Goal: Task Accomplishment & Management: Complete application form

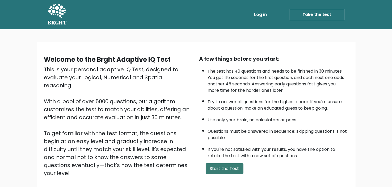
click at [228, 168] on button "Start the Test" at bounding box center [225, 168] width 38 height 11
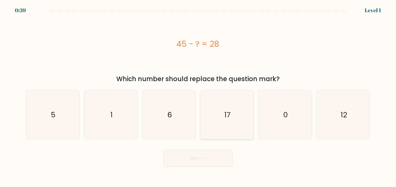
click at [222, 114] on icon "17" at bounding box center [227, 114] width 49 height 49
click at [198, 96] on input "d. 17" at bounding box center [198, 94] width 0 height 3
radio input "true"
click at [193, 162] on button "Next" at bounding box center [198, 158] width 69 height 17
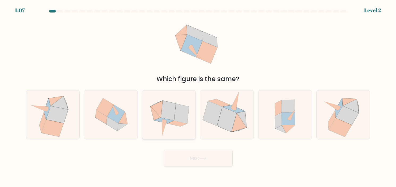
click at [157, 117] on icon at bounding box center [155, 113] width 11 height 14
click at [198, 96] on input "c." at bounding box center [198, 94] width 0 height 3
radio input "true"
click at [194, 165] on button "Next" at bounding box center [198, 158] width 69 height 17
click at [195, 161] on button "Next" at bounding box center [198, 158] width 69 height 17
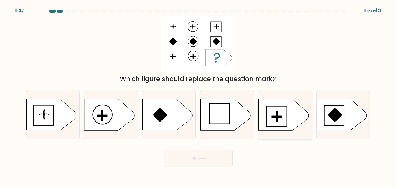
click at [267, 125] on rect at bounding box center [277, 116] width 20 height 20
click at [198, 96] on input "e." at bounding box center [198, 94] width 0 height 3
radio input "true"
click at [219, 156] on button "Next" at bounding box center [198, 158] width 69 height 17
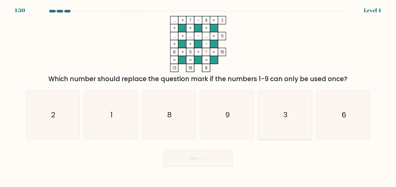
click at [305, 109] on icon "3" at bounding box center [285, 114] width 49 height 49
click at [198, 96] on input "e. 3" at bounding box center [198, 94] width 0 height 3
radio input "true"
click at [227, 153] on button "Next" at bounding box center [198, 158] width 69 height 17
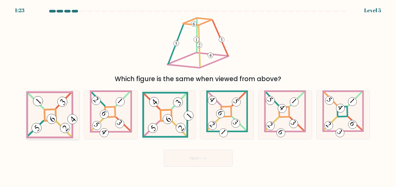
click at [49, 130] on icon at bounding box center [52, 115] width 53 height 48
click at [198, 96] on input "a." at bounding box center [198, 94] width 0 height 3
radio input "true"
click at [173, 156] on button "Next" at bounding box center [198, 158] width 69 height 17
click at [183, 158] on button "Next" at bounding box center [198, 158] width 69 height 17
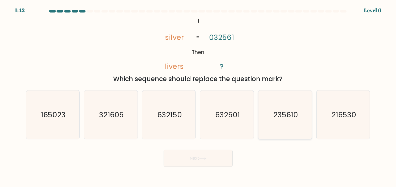
click at [281, 126] on icon "235610" at bounding box center [285, 114] width 49 height 49
click at [198, 96] on input "e. 235610" at bounding box center [198, 94] width 0 height 3
radio input "true"
click at [223, 157] on button "Next" at bounding box center [198, 158] width 69 height 17
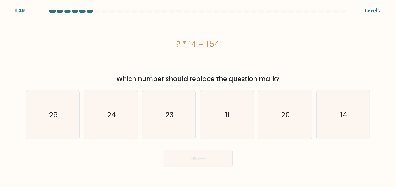
click at [203, 157] on icon at bounding box center [202, 158] width 7 height 3
click at [265, 153] on div "Next" at bounding box center [198, 156] width 351 height 21
click at [236, 127] on icon "11" at bounding box center [227, 114] width 49 height 49
click at [198, 96] on input "d. 11" at bounding box center [198, 94] width 0 height 3
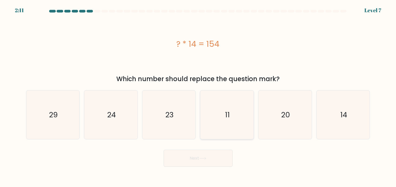
radio input "true"
click at [192, 159] on button "Next" at bounding box center [198, 158] width 69 height 17
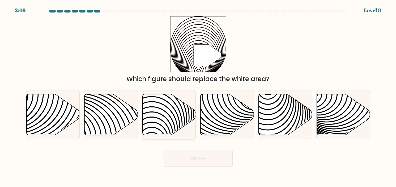
click at [160, 110] on icon at bounding box center [169, 114] width 53 height 41
click at [198, 96] on input "c." at bounding box center [198, 94] width 0 height 3
radio input "true"
click at [195, 161] on button "Next" at bounding box center [198, 158] width 69 height 17
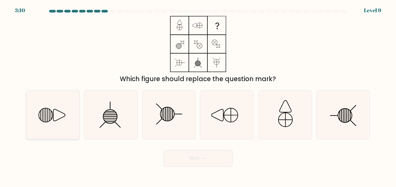
click at [58, 117] on icon at bounding box center [52, 114] width 49 height 49
click at [198, 96] on input "a." at bounding box center [198, 94] width 0 height 3
radio input "true"
click at [191, 161] on button "Next" at bounding box center [198, 158] width 69 height 17
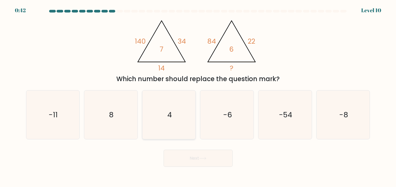
click at [155, 105] on icon "4" at bounding box center [169, 114] width 49 height 49
click at [198, 96] on input "c. 4" at bounding box center [198, 94] width 0 height 3
radio input "true"
click at [184, 153] on button "Next" at bounding box center [198, 158] width 69 height 17
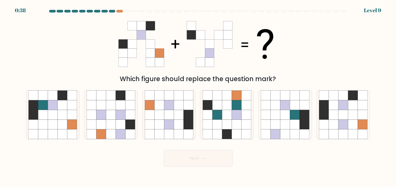
click at [184, 153] on button "Next" at bounding box center [198, 158] width 69 height 17
click at [152, 153] on div "Next" at bounding box center [198, 156] width 351 height 21
click at [353, 114] on icon at bounding box center [353, 115] width 10 height 10
click at [198, 96] on input "f." at bounding box center [198, 94] width 0 height 3
radio input "true"
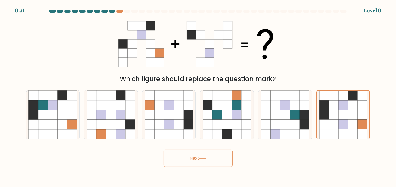
click at [194, 156] on button "Next" at bounding box center [198, 158] width 69 height 17
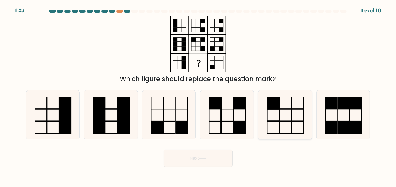
click at [267, 122] on rect at bounding box center [273, 127] width 12 height 12
click at [198, 96] on input "e." at bounding box center [198, 94] width 0 height 3
radio input "true"
drag, startPoint x: 191, startPoint y: 159, endPoint x: 194, endPoint y: 155, distance: 5.2
click at [194, 155] on button "Next" at bounding box center [198, 158] width 69 height 17
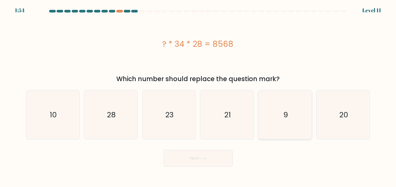
click at [287, 111] on text "9" at bounding box center [285, 114] width 5 height 10
click at [198, 96] on input "e. 9" at bounding box center [198, 94] width 0 height 3
radio input "true"
click at [195, 154] on button "Next" at bounding box center [198, 158] width 69 height 17
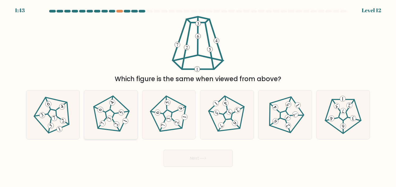
click at [119, 118] on icon at bounding box center [110, 114] width 39 height 39
click at [198, 96] on input "b." at bounding box center [198, 94] width 0 height 3
radio input "true"
click at [187, 154] on button "Next" at bounding box center [198, 158] width 69 height 17
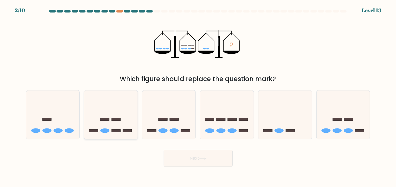
click at [108, 121] on icon at bounding box center [110, 114] width 53 height 44
click at [198, 96] on input "b." at bounding box center [198, 94] width 0 height 3
radio input "true"
click at [194, 157] on button "Next" at bounding box center [198, 158] width 69 height 17
click at [196, 157] on button "Next" at bounding box center [198, 158] width 69 height 17
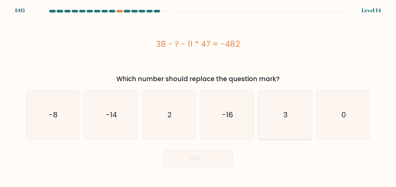
click at [275, 117] on icon "3" at bounding box center [285, 114] width 49 height 49
click at [198, 96] on input "e. 3" at bounding box center [198, 94] width 0 height 3
radio input "true"
click at [195, 156] on button "Next" at bounding box center [198, 158] width 69 height 17
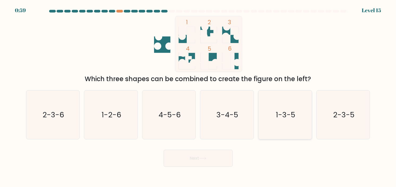
click at [264, 113] on icon "1-3-5" at bounding box center [285, 114] width 49 height 49
click at [198, 96] on input "e. 1-3-5" at bounding box center [198, 94] width 0 height 3
radio input "true"
click at [200, 153] on button "Next" at bounding box center [198, 158] width 69 height 17
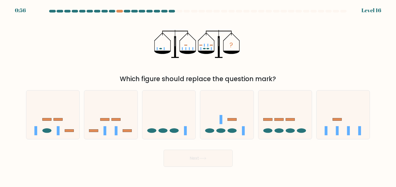
click at [200, 153] on button "Next" at bounding box center [198, 158] width 69 height 17
click at [139, 158] on div "Next" at bounding box center [198, 156] width 351 height 21
click at [216, 123] on icon at bounding box center [226, 114] width 53 height 44
click at [198, 96] on input "d." at bounding box center [198, 94] width 0 height 3
radio input "true"
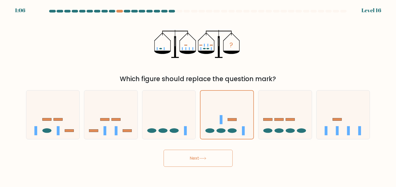
click at [195, 159] on button "Next" at bounding box center [198, 158] width 69 height 17
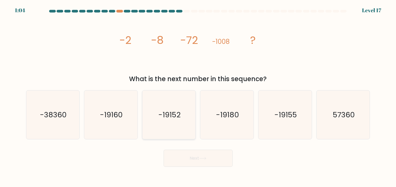
click at [185, 123] on icon "-19152" at bounding box center [169, 114] width 49 height 49
click at [198, 96] on input "c. -19152" at bounding box center [198, 94] width 0 height 3
radio input "true"
click at [134, 152] on div "Next" at bounding box center [198, 156] width 351 height 21
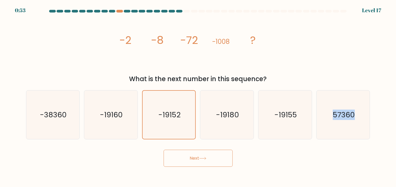
click at [134, 152] on div "Next" at bounding box center [198, 156] width 351 height 21
click at [181, 155] on button "Next" at bounding box center [198, 158] width 69 height 17
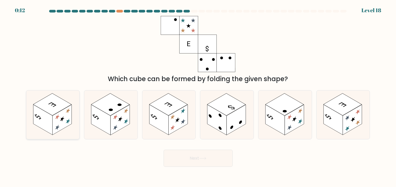
click at [66, 135] on icon at bounding box center [52, 114] width 53 height 49
click at [198, 96] on input "a." at bounding box center [198, 94] width 0 height 3
radio input "true"
click at [187, 162] on button "Next" at bounding box center [198, 158] width 69 height 17
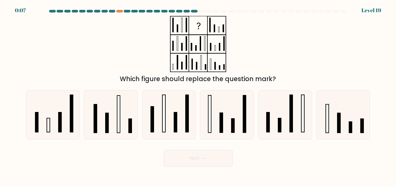
click at [189, 160] on button "Next" at bounding box center [198, 158] width 69 height 17
click at [142, 158] on div "Next" at bounding box center [198, 156] width 351 height 21
click at [327, 114] on rect at bounding box center [327, 118] width 3 height 28
click at [198, 96] on input "f." at bounding box center [198, 94] width 0 height 3
radio input "true"
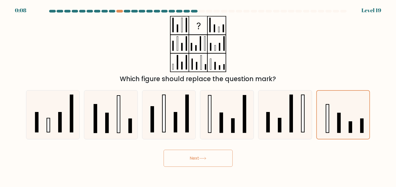
click at [187, 152] on button "Next" at bounding box center [198, 158] width 69 height 17
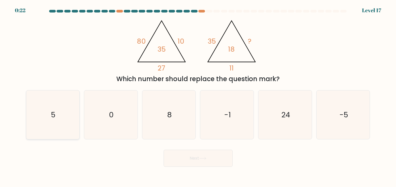
click at [45, 116] on icon "5" at bounding box center [52, 114] width 49 height 49
click at [198, 96] on input "a. 5" at bounding box center [198, 94] width 0 height 3
radio input "true"
click at [186, 160] on button "Next" at bounding box center [198, 158] width 69 height 17
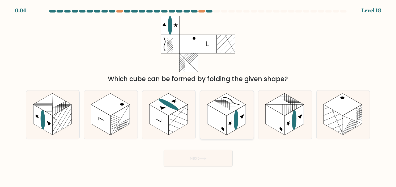
click at [224, 122] on rect at bounding box center [216, 119] width 19 height 30
click at [198, 96] on input "d." at bounding box center [198, 94] width 0 height 3
radio input "true"
click at [193, 156] on button "Next" at bounding box center [198, 158] width 69 height 17
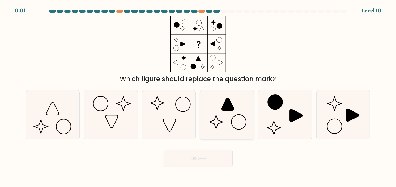
click at [237, 118] on icon at bounding box center [227, 114] width 49 height 49
click at [198, 96] on input "d." at bounding box center [198, 94] width 0 height 3
radio input "true"
click at [196, 160] on div "Next" at bounding box center [198, 156] width 351 height 21
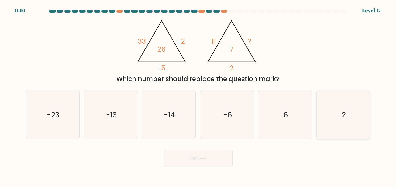
click at [350, 114] on icon "2" at bounding box center [343, 114] width 49 height 49
click at [198, 96] on input "f. 2" at bounding box center [198, 94] width 0 height 3
radio input "true"
click at [231, 96] on icon "-6" at bounding box center [227, 114] width 49 height 49
click at [198, 96] on input "d. -6" at bounding box center [198, 94] width 0 height 3
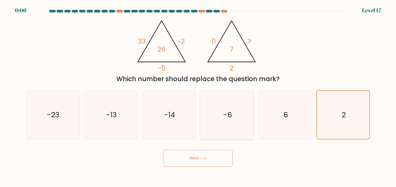
radio input "true"
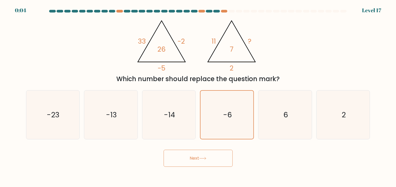
click at [193, 153] on button "Next" at bounding box center [198, 158] width 69 height 17
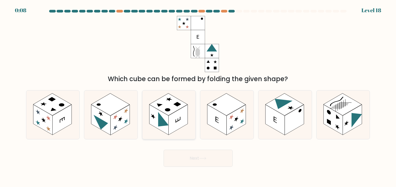
click at [169, 127] on rect at bounding box center [178, 119] width 19 height 30
click at [198, 96] on input "c." at bounding box center [198, 94] width 0 height 3
radio input "true"
click at [185, 159] on button "Next" at bounding box center [198, 158] width 69 height 17
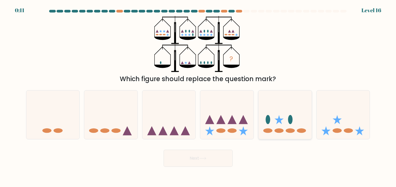
click at [272, 121] on icon at bounding box center [284, 114] width 53 height 44
click at [198, 96] on input "e." at bounding box center [198, 94] width 0 height 3
radio input "true"
click at [198, 162] on button "Next" at bounding box center [198, 158] width 69 height 17
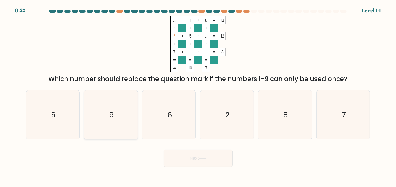
click at [90, 122] on icon "9" at bounding box center [111, 114] width 49 height 49
click at [198, 96] on input "b. 9" at bounding box center [198, 94] width 0 height 3
radio input "true"
click at [182, 157] on button "Next" at bounding box center [198, 158] width 69 height 17
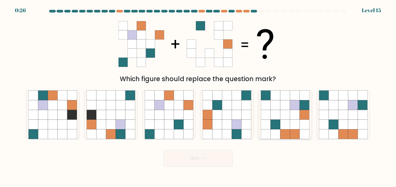
click at [267, 135] on icon at bounding box center [266, 134] width 10 height 10
click at [198, 96] on input "e." at bounding box center [198, 94] width 0 height 3
radio input "true"
click at [189, 159] on button "Next" at bounding box center [198, 158] width 69 height 17
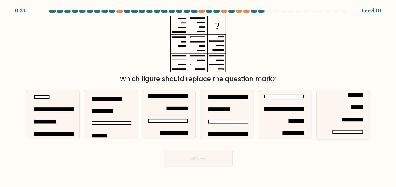
click at [333, 123] on icon at bounding box center [343, 114] width 49 height 49
click at [198, 96] on input "f." at bounding box center [198, 94] width 0 height 3
radio input "true"
click at [210, 159] on button "Next" at bounding box center [198, 158] width 69 height 17
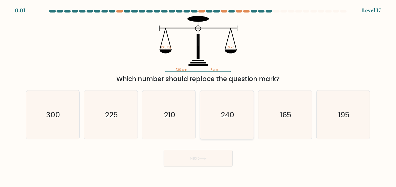
click at [226, 122] on icon "240" at bounding box center [227, 114] width 49 height 49
click at [198, 96] on input "d. 240" at bounding box center [198, 94] width 0 height 3
radio input "true"
click at [191, 159] on button "Next" at bounding box center [198, 158] width 69 height 17
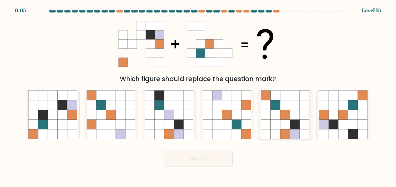
click at [290, 128] on icon at bounding box center [285, 125] width 10 height 10
click at [198, 96] on input "e." at bounding box center [198, 94] width 0 height 3
radio input "true"
click at [185, 157] on button "Next" at bounding box center [198, 158] width 69 height 17
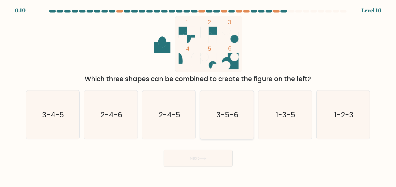
click at [219, 133] on icon "3-5-6" at bounding box center [227, 114] width 49 height 49
click at [198, 96] on input "d. 3-5-6" at bounding box center [198, 94] width 0 height 3
radio input "true"
click at [187, 161] on button "Next" at bounding box center [198, 158] width 69 height 17
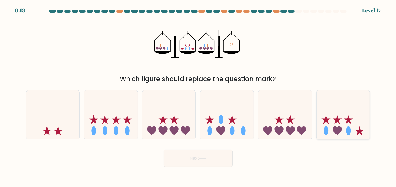
click at [353, 130] on icon at bounding box center [343, 114] width 53 height 44
click at [198, 96] on input "f." at bounding box center [198, 94] width 0 height 3
radio input "true"
click at [201, 161] on button "Next" at bounding box center [198, 158] width 69 height 17
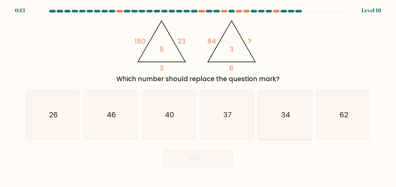
click at [267, 125] on icon "34" at bounding box center [285, 114] width 49 height 49
click at [198, 96] on input "e. 34" at bounding box center [198, 94] width 0 height 3
radio input "true"
click at [202, 155] on button "Next" at bounding box center [198, 158] width 69 height 17
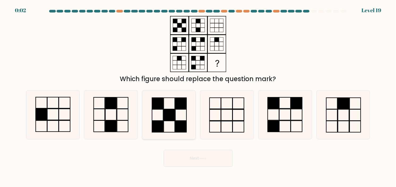
click at [185, 120] on icon at bounding box center [169, 114] width 49 height 49
click at [198, 96] on input "c." at bounding box center [198, 94] width 0 height 3
radio input "true"
click at [207, 118] on icon at bounding box center [227, 114] width 49 height 49
click at [198, 96] on input "d." at bounding box center [198, 94] width 0 height 3
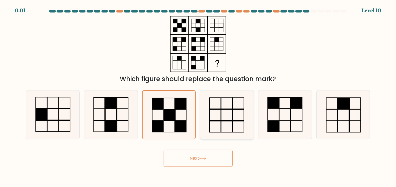
radio input "true"
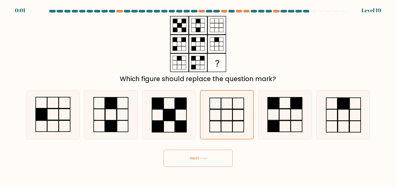
click at [187, 159] on button "Next" at bounding box center [198, 158] width 69 height 17
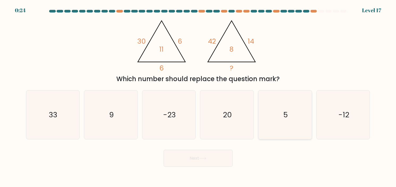
click at [290, 133] on icon "5" at bounding box center [285, 114] width 49 height 49
click at [198, 96] on input "e. 5" at bounding box center [198, 94] width 0 height 3
radio input "true"
click at [193, 159] on button "Next" at bounding box center [198, 158] width 69 height 17
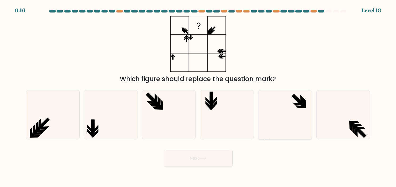
click at [267, 117] on icon at bounding box center [285, 114] width 49 height 49
click at [198, 96] on input "e." at bounding box center [198, 94] width 0 height 3
radio input "true"
click at [190, 160] on button "Next" at bounding box center [198, 158] width 69 height 17
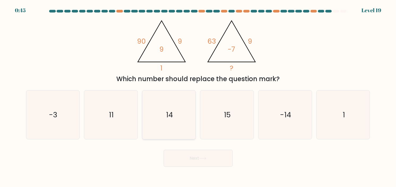
click at [169, 110] on text "14" at bounding box center [169, 114] width 7 height 10
click at [198, 96] on input "c. 14" at bounding box center [198, 94] width 0 height 3
radio input "true"
click at [185, 153] on button "Next" at bounding box center [198, 158] width 69 height 17
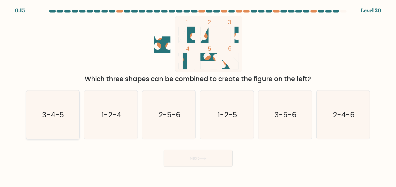
drag, startPoint x: 84, startPoint y: 118, endPoint x: 63, endPoint y: 119, distance: 21.3
click at [63, 119] on div "a. 3-4-5 b. 1-2-4 c. 2-5-6 d. 1-2-5" at bounding box center [198, 112] width 348 height 53
click at [63, 119] on text "3-4-5" at bounding box center [53, 114] width 22 height 10
click at [198, 96] on input "a. 3-4-5" at bounding box center [198, 94] width 0 height 3
radio input "true"
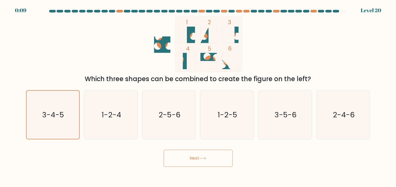
click at [189, 156] on button "Next" at bounding box center [198, 158] width 69 height 17
click at [198, 160] on button "Next" at bounding box center [198, 158] width 69 height 17
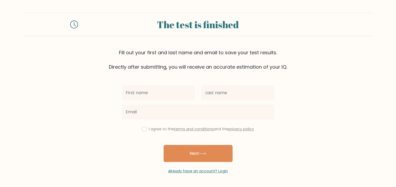
click at [180, 91] on input "text" at bounding box center [158, 92] width 73 height 15
type input "Le"
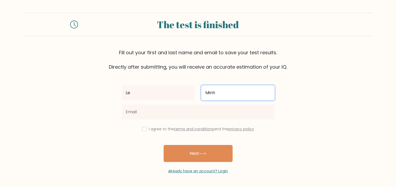
type input "Minh"
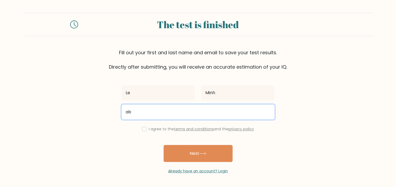
type input "a"
type input "toilaminh2889@gmail.com"
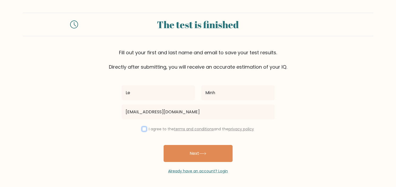
click at [143, 128] on input "checkbox" at bounding box center [144, 129] width 4 height 4
checkbox input "true"
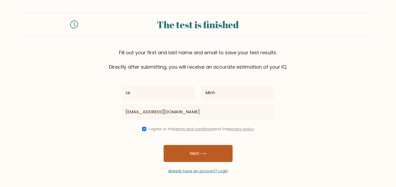
click at [175, 151] on button "Next" at bounding box center [198, 153] width 69 height 17
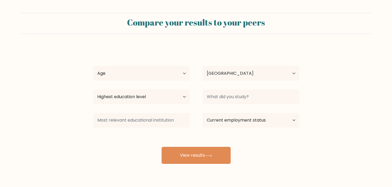
select select "JP"
click at [135, 75] on select "Age Under [DEMOGRAPHIC_DATA] [DEMOGRAPHIC_DATA] [DEMOGRAPHIC_DATA] [DEMOGRAPHIC…" at bounding box center [141, 73] width 97 height 15
select select "25_34"
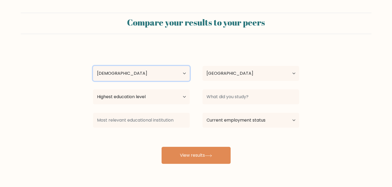
click at [93, 66] on select "Age Under [DEMOGRAPHIC_DATA] [DEMOGRAPHIC_DATA] [DEMOGRAPHIC_DATA] [DEMOGRAPHIC…" at bounding box center [141, 73] width 97 height 15
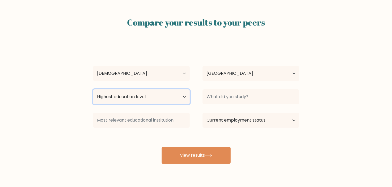
click at [129, 100] on select "Highest education level No schooling Primary Lower Secondary Upper Secondary Oc…" at bounding box center [141, 96] width 97 height 15
click at [68, 116] on form "Compare your results to your peers [PERSON_NAME] Age Under [DEMOGRAPHIC_DATA] […" at bounding box center [196, 88] width 392 height 151
click at [123, 95] on select "Highest education level No schooling Primary Lower Secondary Upper Secondary Oc…" at bounding box center [141, 96] width 97 height 15
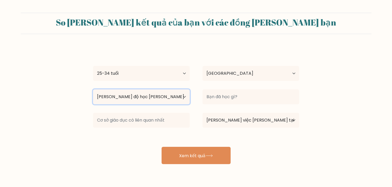
select select "bachelors_degree"
click at [93, 89] on select "[PERSON_NAME] độ học [PERSON_NAME] [PERSON_NAME] có [PERSON_NAME] học Sơ [PERSO…" at bounding box center [141, 96] width 97 height 15
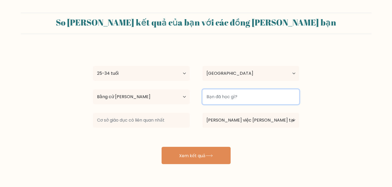
click at [222, 101] on input at bounding box center [250, 96] width 97 height 15
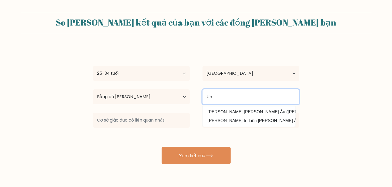
type input "U"
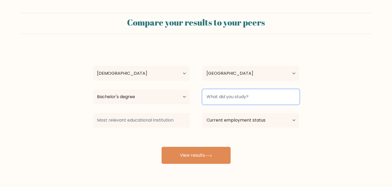
click at [251, 93] on input at bounding box center [250, 96] width 97 height 15
type input "I"
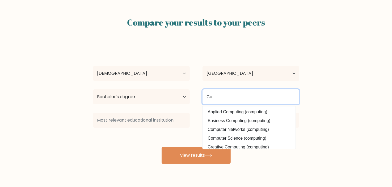
type input "C"
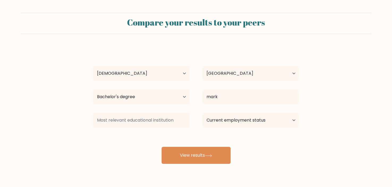
click at [264, 112] on div "[PERSON_NAME] Age Under [DEMOGRAPHIC_DATA] [DEMOGRAPHIC_DATA] [DEMOGRAPHIC_DATA…" at bounding box center [196, 105] width 212 height 117
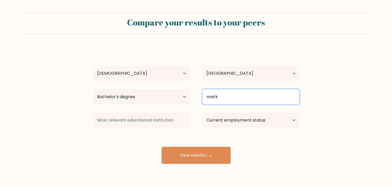
click at [236, 97] on input "mark" at bounding box center [250, 96] width 97 height 15
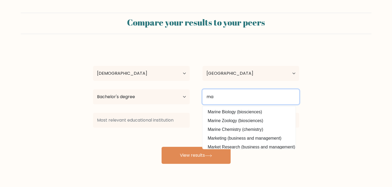
type input "m"
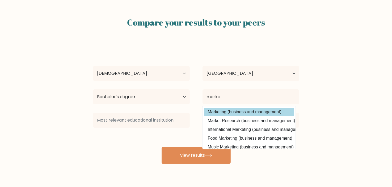
click at [229, 110] on div "[PERSON_NAME] Age Under [DEMOGRAPHIC_DATA] [DEMOGRAPHIC_DATA] [DEMOGRAPHIC_DATA…" at bounding box center [196, 105] width 212 height 117
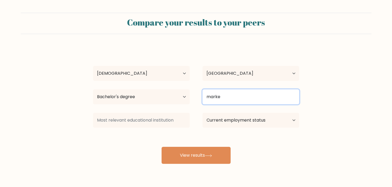
click at [232, 103] on input "marke" at bounding box center [250, 96] width 97 height 15
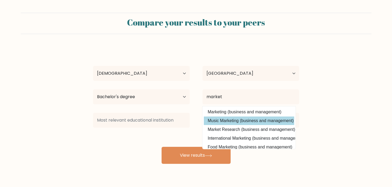
click at [236, 117] on div "[PERSON_NAME] Age Under [DEMOGRAPHIC_DATA] [DEMOGRAPHIC_DATA] [DEMOGRAPHIC_DATA…" at bounding box center [196, 105] width 212 height 117
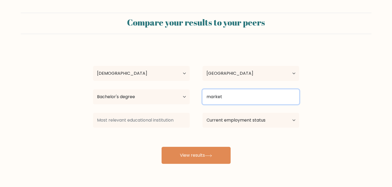
click at [231, 96] on input "market" at bounding box center [250, 96] width 97 height 15
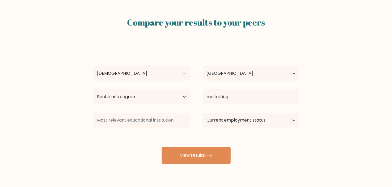
click at [232, 115] on div "[PERSON_NAME] Age Under [DEMOGRAPHIC_DATA] [DEMOGRAPHIC_DATA] [DEMOGRAPHIC_DATA…" at bounding box center [196, 105] width 212 height 117
click at [232, 115] on select "Current employment status Employed Student Retired Other / prefer not to answer" at bounding box center [250, 120] width 97 height 15
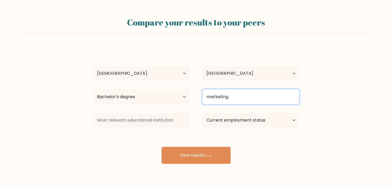
click at [233, 100] on input "marketing" at bounding box center [250, 96] width 97 height 15
click at [233, 98] on input "marketing" at bounding box center [250, 96] width 97 height 15
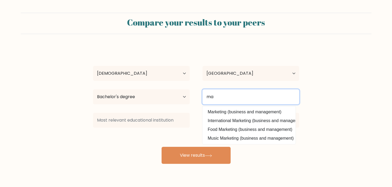
type input "m"
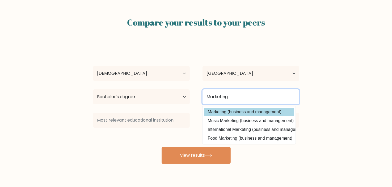
scroll to position [15, 0]
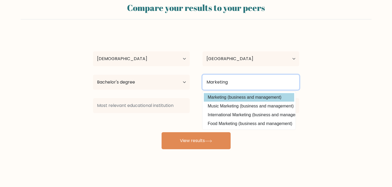
type input "Marketing"
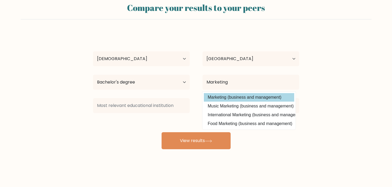
click at [239, 97] on div "[PERSON_NAME] Age Under [DEMOGRAPHIC_DATA] [DEMOGRAPHIC_DATA] [DEMOGRAPHIC_DATA…" at bounding box center [196, 90] width 212 height 117
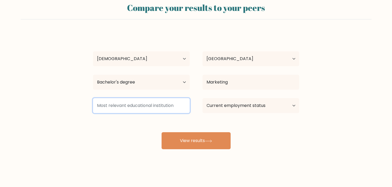
click at [127, 111] on input at bounding box center [141, 105] width 97 height 15
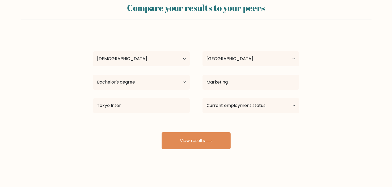
click at [129, 115] on div "[PERSON_NAME] Age Under [DEMOGRAPHIC_DATA] [DEMOGRAPHIC_DATA] [DEMOGRAPHIC_DATA…" at bounding box center [196, 90] width 212 height 117
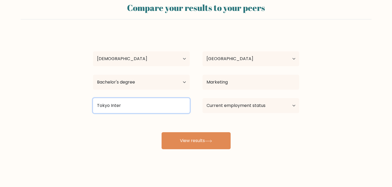
click at [128, 111] on input "Tokyo Inter" at bounding box center [141, 105] width 97 height 15
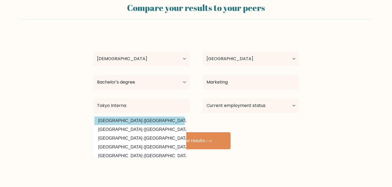
click at [130, 117] on div "[PERSON_NAME] Age Under [DEMOGRAPHIC_DATA] [DEMOGRAPHIC_DATA] [DEMOGRAPHIC_DATA…" at bounding box center [196, 90] width 212 height 117
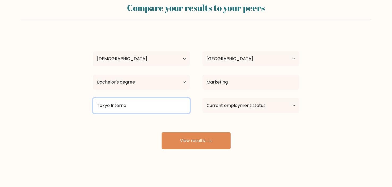
click at [134, 108] on input "Tokyo Interna" at bounding box center [141, 105] width 97 height 15
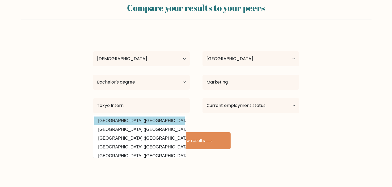
click at [122, 122] on div "[PERSON_NAME] Age Under [DEMOGRAPHIC_DATA] [DEMOGRAPHIC_DATA] [DEMOGRAPHIC_DATA…" at bounding box center [196, 90] width 212 height 117
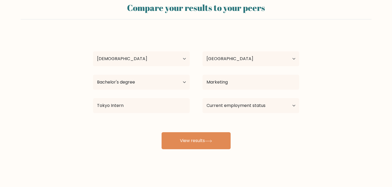
click at [122, 122] on div "[PERSON_NAME] Age Under [DEMOGRAPHIC_DATA] [DEMOGRAPHIC_DATA] [DEMOGRAPHIC_DATA…" at bounding box center [196, 90] width 212 height 117
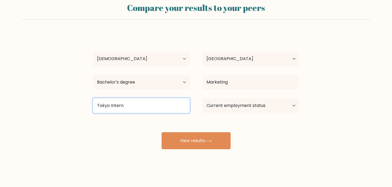
click at [132, 111] on input "Tokyo Intern" at bounding box center [141, 105] width 97 height 15
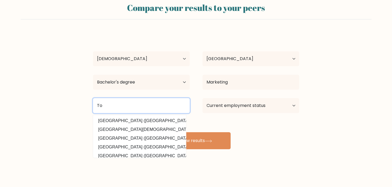
type input "T"
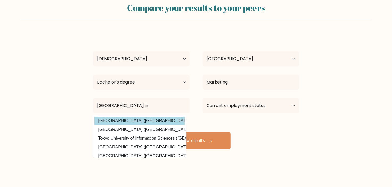
click at [137, 121] on div "[PERSON_NAME] Age Under [DEMOGRAPHIC_DATA] [DEMOGRAPHIC_DATA] [DEMOGRAPHIC_DATA…" at bounding box center [196, 90] width 212 height 117
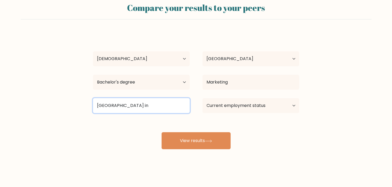
click at [170, 109] on input "[GEOGRAPHIC_DATA] in" at bounding box center [141, 105] width 97 height 15
type input "O"
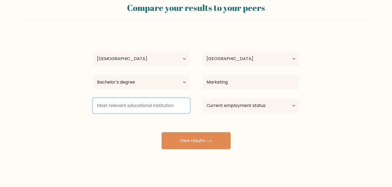
click at [170, 109] on input at bounding box center [141, 105] width 97 height 15
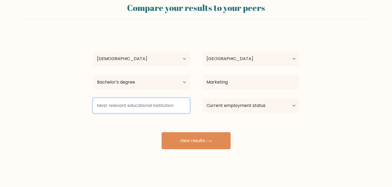
click at [170, 109] on input at bounding box center [141, 105] width 97 height 15
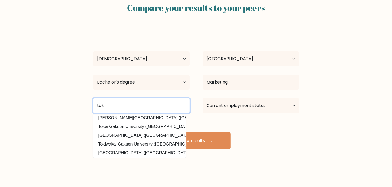
scroll to position [48, 0]
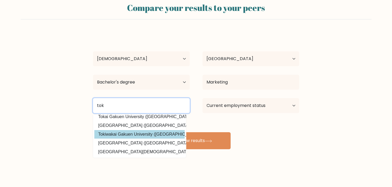
type input "tok"
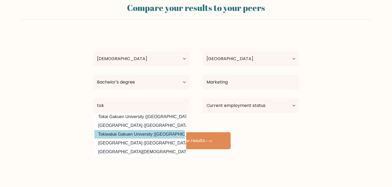
click at [144, 130] on div "Le Minh Age Under 18 years old 18-24 years old 25-34 years old 35-44 years old …" at bounding box center [196, 90] width 212 height 117
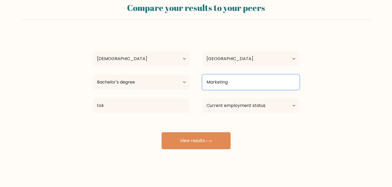
click at [258, 80] on input "Marketing" at bounding box center [250, 82] width 97 height 15
click at [258, 84] on input "Marketing" at bounding box center [250, 82] width 97 height 15
click at [259, 85] on input "Marketing" at bounding box center [250, 82] width 97 height 15
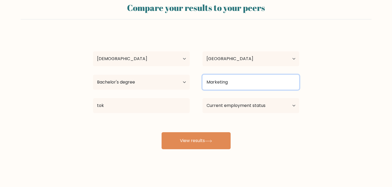
click at [259, 84] on input "Marketing" at bounding box center [250, 82] width 97 height 15
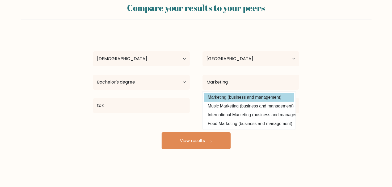
click at [259, 95] on option "Marketing (business and management)" at bounding box center [249, 97] width 90 height 8
type input "Marketing"
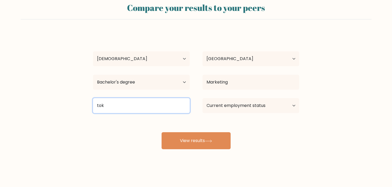
click at [165, 107] on input "tok" at bounding box center [141, 105] width 97 height 15
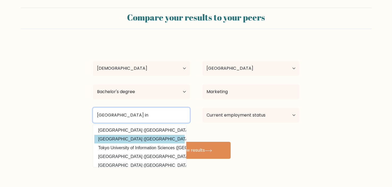
scroll to position [0, 0]
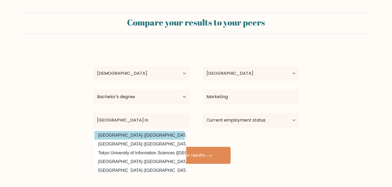
click at [140, 134] on option "Tokyo International University (Japan)" at bounding box center [139, 135] width 90 height 8
type input "[GEOGRAPHIC_DATA]"
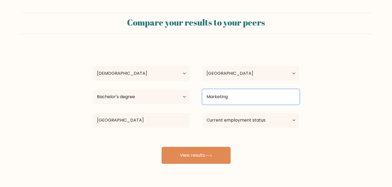
click at [215, 102] on input "Marketing" at bounding box center [250, 96] width 97 height 15
click at [226, 98] on input "Marketing" at bounding box center [250, 96] width 97 height 15
click at [226, 97] on input "Marketing" at bounding box center [250, 96] width 97 height 15
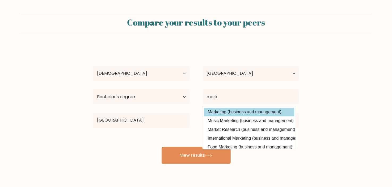
click at [226, 112] on option "Marketing (business and management)" at bounding box center [249, 112] width 90 height 8
type input "Marketing"
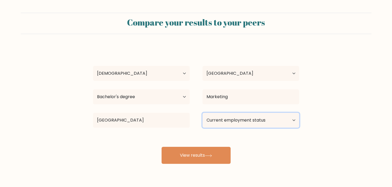
click at [225, 120] on select "Current employment status Employed Student Retired Other / prefer not to answer" at bounding box center [250, 120] width 97 height 15
select select "student"
click at [202, 113] on select "Current employment status Employed Student Retired Other / prefer not to answer" at bounding box center [250, 120] width 97 height 15
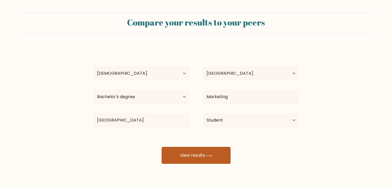
click at [200, 153] on button "View results" at bounding box center [195, 155] width 69 height 17
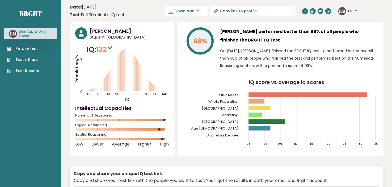
click at [26, 48] on link "Retake test" at bounding box center [23, 49] width 32 height 6
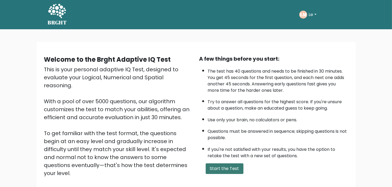
click at [215, 164] on button "Start the Test" at bounding box center [225, 168] width 38 height 11
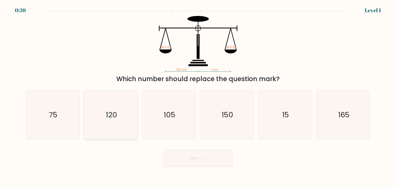
click at [120, 110] on icon "120" at bounding box center [111, 114] width 49 height 49
click at [198, 96] on input "b. 120" at bounding box center [198, 94] width 0 height 3
radio input "true"
click at [177, 153] on button "Next" at bounding box center [198, 158] width 69 height 17
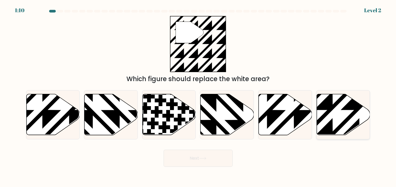
click at [318, 133] on icon at bounding box center [360, 137] width 108 height 108
click at [198, 96] on input "f." at bounding box center [198, 94] width 0 height 3
radio input "true"
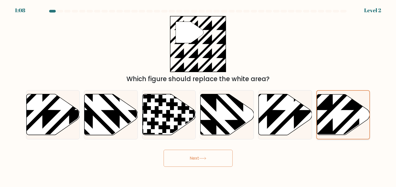
click at [324, 131] on icon at bounding box center [359, 136] width 106 height 106
click at [198, 96] on input "f." at bounding box center [198, 94] width 0 height 3
click at [208, 157] on button "Next" at bounding box center [198, 158] width 69 height 17
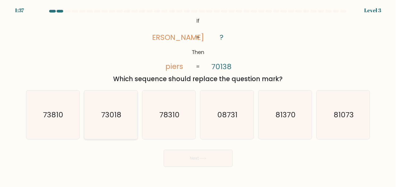
click at [116, 131] on icon "73018" at bounding box center [111, 114] width 49 height 49
click at [198, 96] on input "b. 73018" at bounding box center [198, 94] width 0 height 3
radio input "true"
click at [176, 160] on button "Next" at bounding box center [198, 158] width 69 height 17
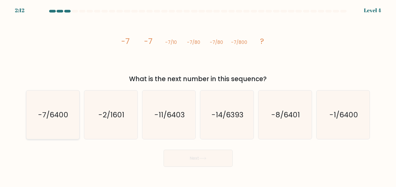
click at [73, 136] on icon "-7/6400" at bounding box center [52, 114] width 49 height 49
click at [198, 96] on input "a. -7/6400" at bounding box center [198, 94] width 0 height 3
radio input "true"
click at [169, 162] on button "Next" at bounding box center [198, 158] width 69 height 17
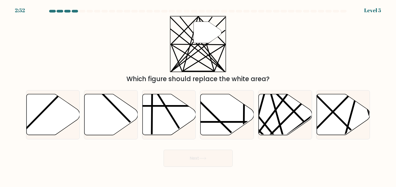
click at [137, 163] on div "Next" at bounding box center [198, 156] width 351 height 21
click at [269, 132] on icon at bounding box center [285, 114] width 53 height 41
click at [198, 96] on input "e." at bounding box center [198, 94] width 0 height 3
radio input "true"
click at [218, 161] on button "Next" at bounding box center [198, 158] width 69 height 17
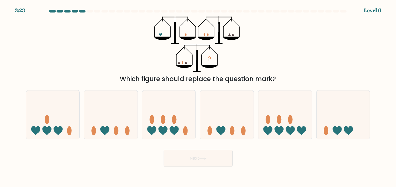
click at [314, 130] on div "f." at bounding box center [343, 114] width 58 height 49
click at [325, 131] on ellipse at bounding box center [326, 130] width 5 height 9
click at [198, 96] on input "f." at bounding box center [198, 94] width 0 height 3
radio input "true"
click at [211, 163] on button "Next" at bounding box center [198, 158] width 69 height 17
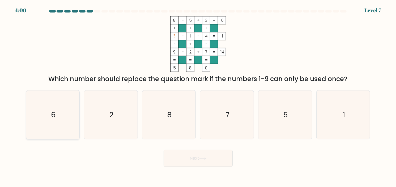
click at [70, 114] on icon "6" at bounding box center [52, 114] width 49 height 49
click at [198, 96] on input "a. 6" at bounding box center [198, 94] width 0 height 3
radio input "true"
click at [172, 164] on button "Next" at bounding box center [198, 158] width 69 height 17
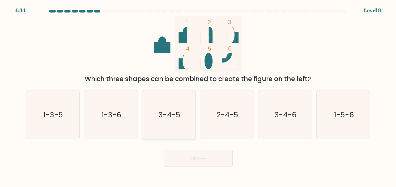
click at [155, 108] on icon "3-4-5" at bounding box center [169, 114] width 49 height 49
click at [198, 96] on input "c. 3-4-5" at bounding box center [198, 94] width 0 height 3
radio input "true"
click at [189, 166] on button "Next" at bounding box center [198, 158] width 69 height 17
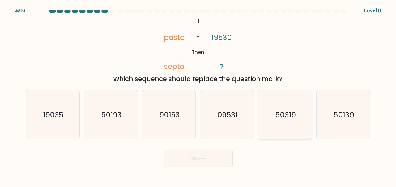
click at [305, 125] on icon "50319" at bounding box center [285, 114] width 49 height 49
click at [198, 96] on input "e. 50319" at bounding box center [198, 94] width 0 height 3
radio input "true"
click at [322, 123] on icon "50139" at bounding box center [343, 114] width 49 height 49
click at [198, 96] on input "f. 50139" at bounding box center [198, 94] width 0 height 3
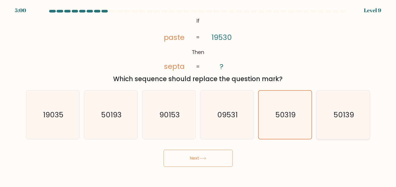
radio input "true"
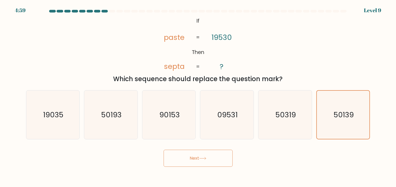
click at [209, 154] on button "Next" at bounding box center [198, 158] width 69 height 17
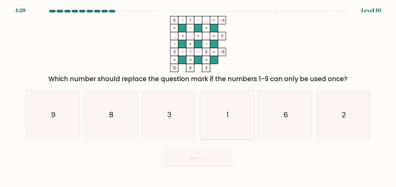
click at [224, 99] on icon "1" at bounding box center [227, 114] width 49 height 49
click at [198, 96] on input "d. 1" at bounding box center [198, 94] width 0 height 3
radio input "true"
click at [202, 162] on button "Next" at bounding box center [198, 158] width 69 height 17
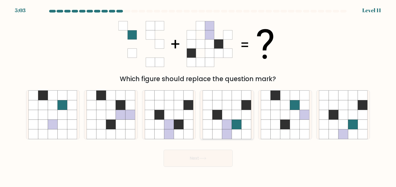
drag, startPoint x: 215, startPoint y: 131, endPoint x: 214, endPoint y: 134, distance: 3.0
click at [215, 131] on icon at bounding box center [217, 134] width 10 height 10
click at [198, 96] on input "d." at bounding box center [198, 94] width 0 height 3
radio input "true"
click at [187, 162] on button "Next" at bounding box center [198, 158] width 69 height 17
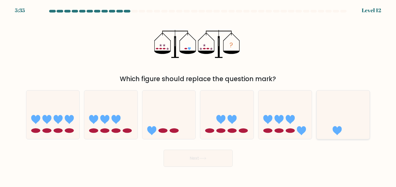
drag, startPoint x: 355, startPoint y: 129, endPoint x: 352, endPoint y: 128, distance: 3.0
click at [353, 128] on icon at bounding box center [343, 114] width 53 height 44
click at [198, 96] on input "f." at bounding box center [198, 94] width 0 height 3
radio input "true"
click at [201, 161] on button "Next" at bounding box center [198, 158] width 69 height 17
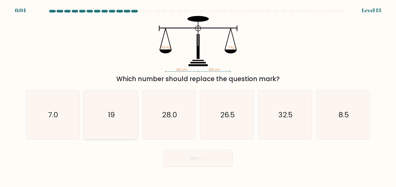
click at [120, 114] on icon "19" at bounding box center [111, 114] width 49 height 49
click at [198, 96] on input "b. 19" at bounding box center [198, 94] width 0 height 3
radio input "true"
click at [192, 160] on button "Next" at bounding box center [198, 158] width 69 height 17
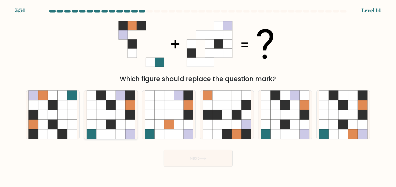
click at [125, 136] on icon at bounding box center [121, 134] width 10 height 10
click at [198, 96] on input "b." at bounding box center [198, 94] width 0 height 3
radio input "true"
click at [176, 159] on button "Next" at bounding box center [198, 158] width 69 height 17
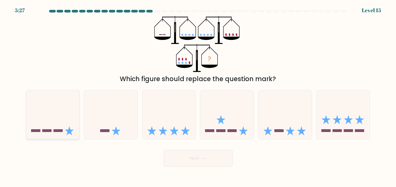
click at [68, 129] on icon at bounding box center [52, 114] width 53 height 44
click at [198, 96] on input "a." at bounding box center [198, 94] width 0 height 3
radio input "true"
click at [174, 161] on button "Next" at bounding box center [198, 158] width 69 height 17
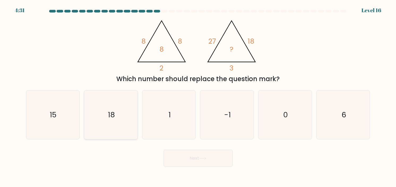
drag, startPoint x: 70, startPoint y: 114, endPoint x: 86, endPoint y: 118, distance: 15.7
click at [70, 114] on icon "15" at bounding box center [52, 114] width 49 height 49
click at [198, 96] on input "a. 15" at bounding box center [198, 94] width 0 height 3
radio input "true"
click at [181, 165] on button "Next" at bounding box center [198, 158] width 69 height 17
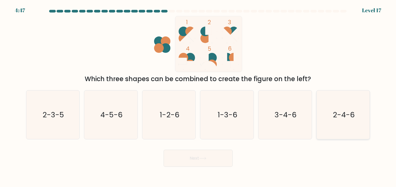
click at [334, 119] on text "2-4-6" at bounding box center [344, 114] width 22 height 10
click at [198, 96] on input "f. 2-4-6" at bounding box center [198, 94] width 0 height 3
radio input "true"
click at [193, 159] on button "Next" at bounding box center [198, 158] width 69 height 17
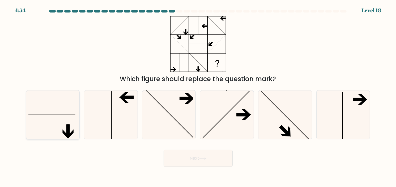
click at [60, 137] on icon at bounding box center [52, 114] width 49 height 49
click at [198, 96] on input "a." at bounding box center [198, 94] width 0 height 3
radio input "true"
click at [191, 158] on button "Next" at bounding box center [198, 158] width 69 height 17
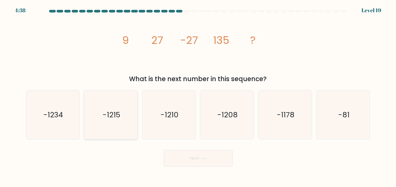
click at [116, 112] on text "-1215" at bounding box center [112, 114] width 18 height 10
click at [198, 96] on input "b. -1215" at bounding box center [198, 94] width 0 height 3
radio input "true"
click at [177, 156] on button "Next" at bounding box center [198, 158] width 69 height 17
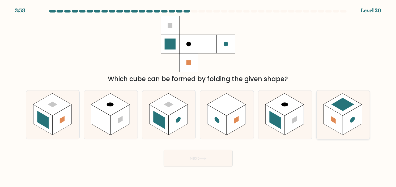
click at [343, 121] on rect at bounding box center [352, 119] width 19 height 30
click at [198, 96] on input "f." at bounding box center [198, 94] width 0 height 3
radio input "true"
click at [197, 158] on button "Next" at bounding box center [198, 158] width 69 height 17
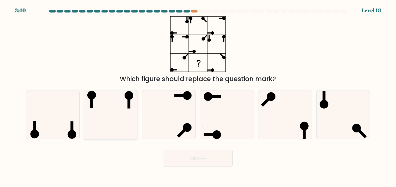
drag, startPoint x: 112, startPoint y: 117, endPoint x: 113, endPoint y: 121, distance: 4.0
click at [112, 117] on icon at bounding box center [111, 114] width 49 height 49
click at [198, 96] on input "b." at bounding box center [198, 94] width 0 height 3
radio input "true"
click at [182, 154] on button "Next" at bounding box center [198, 158] width 69 height 17
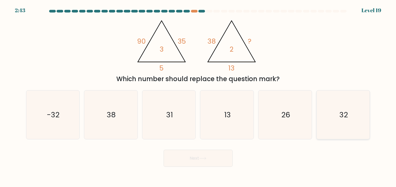
click at [320, 122] on icon "32" at bounding box center [343, 114] width 49 height 49
click at [198, 96] on input "f. 32" at bounding box center [198, 94] width 0 height 3
radio input "true"
click at [190, 154] on button "Next" at bounding box center [198, 158] width 69 height 17
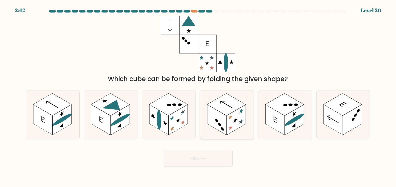
click at [219, 123] on circle at bounding box center [219, 124] width 3 height 5
click at [198, 96] on input "d." at bounding box center [198, 94] width 0 height 3
radio input "true"
click at [187, 156] on button "Next" at bounding box center [198, 158] width 69 height 17
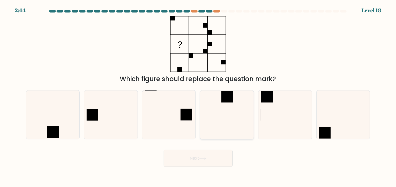
click at [237, 110] on icon at bounding box center [227, 114] width 49 height 49
click at [198, 96] on input "d." at bounding box center [198, 94] width 0 height 3
radio input "true"
click at [204, 158] on icon at bounding box center [202, 158] width 7 height 3
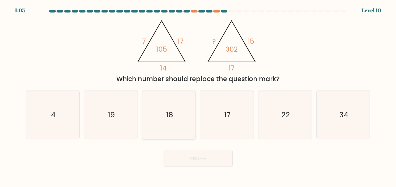
click at [187, 112] on icon "18" at bounding box center [169, 114] width 49 height 49
click at [198, 96] on input "c. 18" at bounding box center [198, 94] width 0 height 3
radio input "true"
click at [122, 112] on icon "19" at bounding box center [111, 114] width 49 height 49
click at [198, 96] on input "b. 19" at bounding box center [198, 94] width 0 height 3
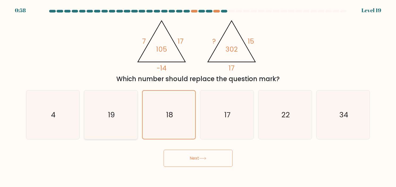
radio input "true"
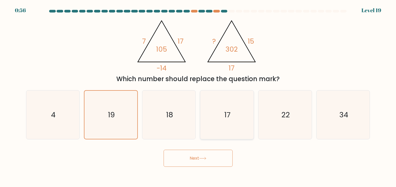
click at [215, 115] on icon "17" at bounding box center [227, 114] width 49 height 49
click at [198, 96] on input "d. 17" at bounding box center [198, 94] width 0 height 3
radio input "true"
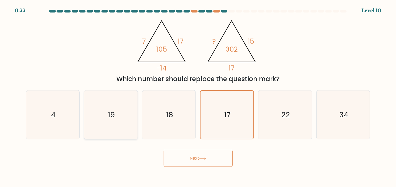
drag, startPoint x: 127, startPoint y: 115, endPoint x: 134, endPoint y: 114, distance: 7.0
click at [128, 115] on icon "19" at bounding box center [111, 114] width 49 height 49
click at [198, 96] on input "b. 19" at bounding box center [198, 94] width 0 height 3
radio input "true"
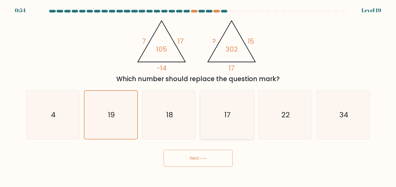
click at [212, 116] on icon "17" at bounding box center [227, 114] width 49 height 49
click at [198, 96] on input "d. 17" at bounding box center [198, 94] width 0 height 3
radio input "true"
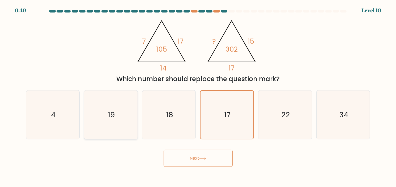
click at [114, 120] on icon "19" at bounding box center [111, 114] width 49 height 49
click at [198, 96] on input "b. 19" at bounding box center [198, 94] width 0 height 3
radio input "true"
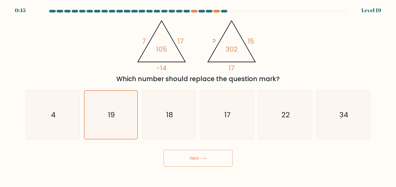
click at [182, 160] on button "Next" at bounding box center [198, 158] width 69 height 17
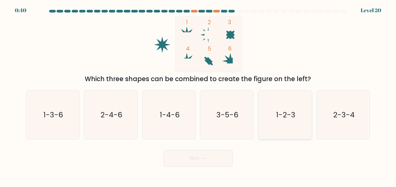
click at [275, 123] on icon "1-2-3" at bounding box center [285, 114] width 49 height 49
click at [198, 96] on input "e. 1-2-3" at bounding box center [198, 94] width 0 height 3
radio input "true"
click at [206, 164] on button "Next" at bounding box center [198, 158] width 69 height 17
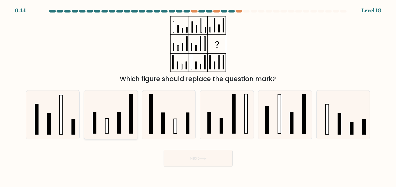
click at [116, 124] on icon at bounding box center [111, 114] width 49 height 49
click at [198, 96] on input "b." at bounding box center [198, 94] width 0 height 3
radio input "true"
click at [280, 123] on rect at bounding box center [279, 113] width 3 height 39
click at [198, 96] on input "e." at bounding box center [198, 94] width 0 height 3
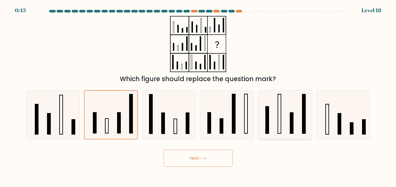
radio input "true"
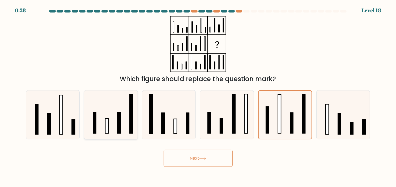
click at [123, 125] on icon at bounding box center [111, 114] width 49 height 49
click at [198, 96] on input "b." at bounding box center [198, 94] width 0 height 3
radio input "true"
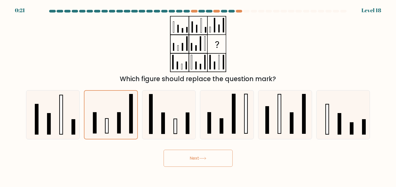
click at [181, 165] on button "Next" at bounding box center [198, 158] width 69 height 17
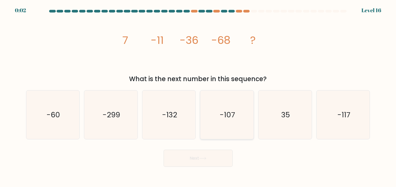
click at [225, 125] on icon "-107" at bounding box center [227, 114] width 49 height 49
click at [198, 96] on input "d. -107" at bounding box center [198, 94] width 0 height 3
radio input "true"
click at [199, 160] on button "Next" at bounding box center [198, 158] width 69 height 17
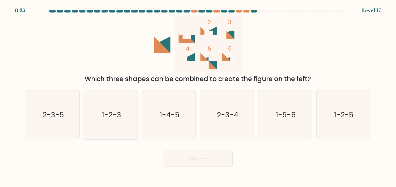
click at [114, 121] on icon "1-2-3" at bounding box center [111, 114] width 49 height 49
click at [198, 96] on input "b. 1-2-3" at bounding box center [198, 94] width 0 height 3
radio input "true"
click at [191, 171] on body "0:35 Level 17" at bounding box center [198, 93] width 396 height 187
click at [188, 164] on button "Next" at bounding box center [198, 158] width 69 height 17
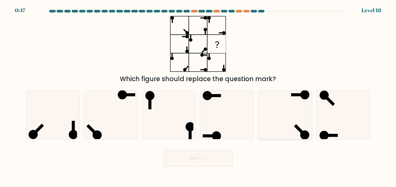
click at [287, 117] on icon at bounding box center [285, 114] width 49 height 49
click at [198, 96] on input "e." at bounding box center [198, 94] width 0 height 3
radio input "true"
click at [188, 156] on button "Next" at bounding box center [198, 158] width 69 height 17
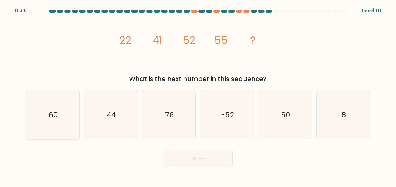
click at [49, 105] on icon "60" at bounding box center [52, 114] width 49 height 49
click at [198, 96] on input "a. 60" at bounding box center [198, 94] width 0 height 3
radio input "true"
click at [195, 162] on button "Next" at bounding box center [198, 158] width 69 height 17
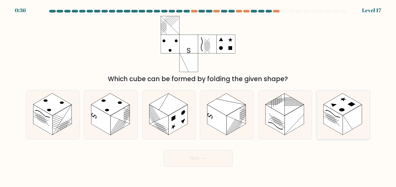
click at [330, 127] on rect at bounding box center [332, 119] width 19 height 30
click at [198, 96] on input "f." at bounding box center [198, 94] width 0 height 3
radio input "true"
click at [198, 159] on button "Next" at bounding box center [198, 158] width 69 height 17
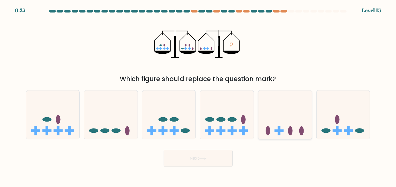
click at [277, 135] on icon at bounding box center [284, 114] width 53 height 44
click at [198, 96] on input "e." at bounding box center [198, 94] width 0 height 3
radio input "true"
click at [196, 159] on button "Next" at bounding box center [198, 158] width 69 height 17
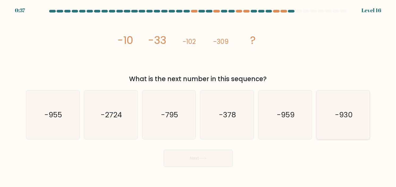
click at [323, 110] on icon "-930" at bounding box center [343, 114] width 49 height 49
click at [198, 96] on input "f. -930" at bounding box center [198, 94] width 0 height 3
radio input "true"
click at [197, 162] on button "Next" at bounding box center [198, 158] width 69 height 17
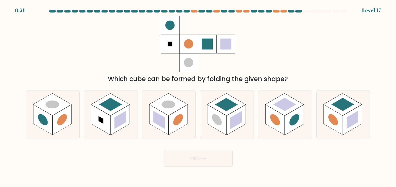
click at [197, 130] on div "c." at bounding box center [169, 114] width 58 height 49
click at [208, 130] on icon at bounding box center [226, 114] width 53 height 49
click at [198, 96] on input "d." at bounding box center [198, 94] width 0 height 3
radio input "true"
click at [198, 161] on button "Next" at bounding box center [198, 158] width 69 height 17
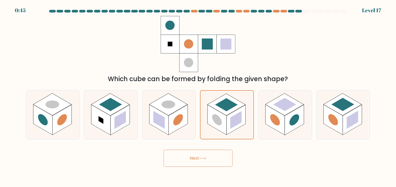
click at [188, 161] on button "Next" at bounding box center [198, 158] width 69 height 17
click at [97, 45] on div "Which cube can be formed by folding the given shape?" at bounding box center [198, 50] width 351 height 68
click at [195, 156] on button "Next" at bounding box center [198, 158] width 69 height 17
click at [122, 160] on div "Next" at bounding box center [198, 156] width 351 height 21
click at [215, 115] on circle at bounding box center [217, 119] width 10 height 15
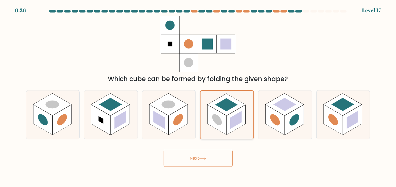
click at [198, 96] on input "d." at bounding box center [198, 94] width 0 height 3
click at [215, 115] on circle at bounding box center [217, 119] width 10 height 15
click at [198, 96] on input "d." at bounding box center [198, 94] width 0 height 3
click at [193, 158] on button "Next" at bounding box center [198, 158] width 69 height 17
click at [191, 161] on button "Next" at bounding box center [198, 158] width 69 height 17
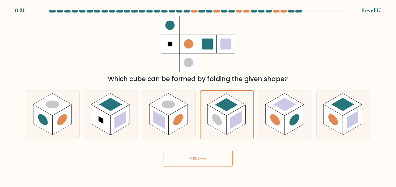
click at [191, 161] on button "Next" at bounding box center [198, 158] width 69 height 17
click at [211, 153] on button "Next" at bounding box center [198, 158] width 69 height 17
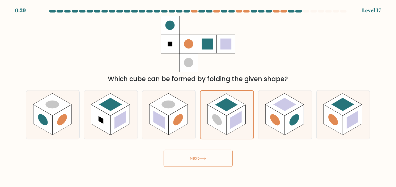
click at [211, 153] on button "Next" at bounding box center [198, 158] width 69 height 17
click at [244, 153] on div "Next" at bounding box center [198, 156] width 351 height 21
click at [228, 118] on rect at bounding box center [236, 119] width 19 height 30
click at [198, 96] on input "d." at bounding box center [198, 94] width 0 height 3
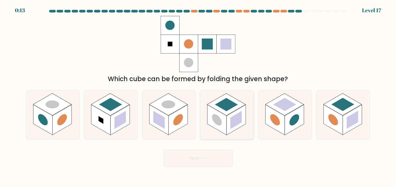
radio input "true"
click at [212, 154] on button "Next" at bounding box center [198, 158] width 69 height 17
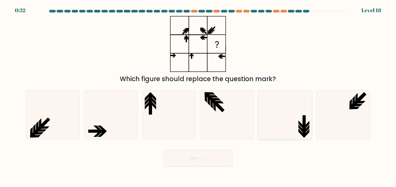
click at [269, 111] on icon at bounding box center [285, 114] width 49 height 49
click at [198, 96] on input "e." at bounding box center [198, 94] width 0 height 3
radio input "true"
click at [194, 161] on button "Next" at bounding box center [198, 158] width 69 height 17
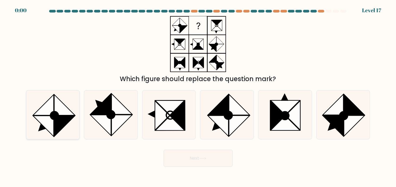
click at [61, 122] on icon at bounding box center [64, 126] width 20 height 20
click at [198, 96] on input "a." at bounding box center [198, 94] width 0 height 3
radio input "true"
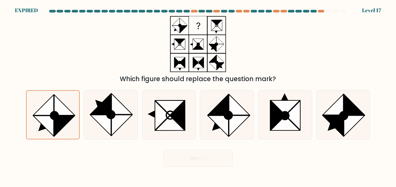
click at [187, 162] on div "Next" at bounding box center [198, 156] width 351 height 21
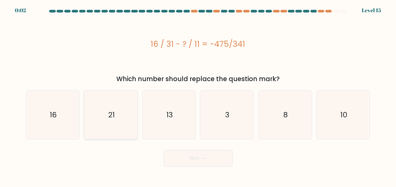
drag, startPoint x: 115, startPoint y: 106, endPoint x: 124, endPoint y: 110, distance: 10.2
click at [115, 106] on icon "21" at bounding box center [111, 114] width 49 height 49
click at [198, 96] on input "b. 21" at bounding box center [198, 94] width 0 height 3
radio input "true"
click at [216, 158] on button "Next" at bounding box center [198, 158] width 69 height 17
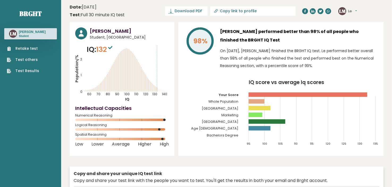
click at [25, 52] on ul "Retake test Test others Test Results" at bounding box center [22, 60] width 37 height 28
click at [25, 50] on link "Retake test" at bounding box center [23, 49] width 32 height 6
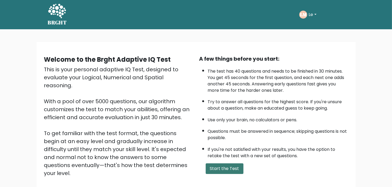
click at [210, 165] on button "Start the Test" at bounding box center [225, 168] width 38 height 11
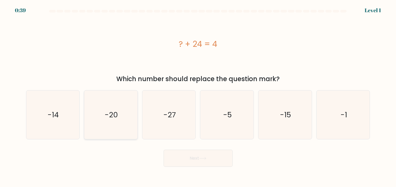
click at [111, 126] on icon "-20" at bounding box center [111, 114] width 49 height 49
click at [198, 96] on input "b. -20" at bounding box center [198, 94] width 0 height 3
radio input "true"
click at [183, 161] on button "Next" at bounding box center [198, 158] width 69 height 17
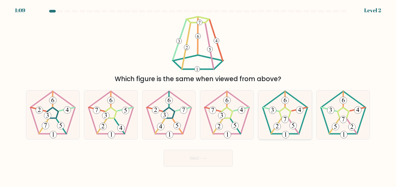
click at [279, 123] on 174 at bounding box center [277, 125] width 7 height 7
click at [198, 96] on input "e." at bounding box center [198, 94] width 0 height 3
radio input "true"
click at [342, 139] on icon at bounding box center [343, 114] width 49 height 49
click at [198, 96] on input "f." at bounding box center [198, 94] width 0 height 3
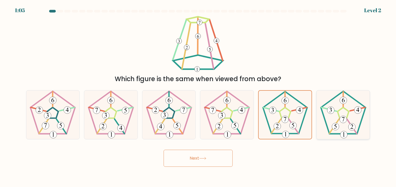
radio input "true"
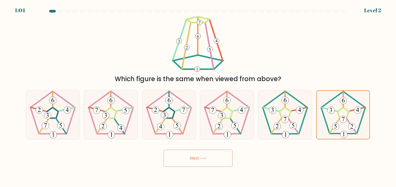
click at [198, 156] on button "Next" at bounding box center [198, 158] width 69 height 17
